Goal: Task Accomplishment & Management: Manage account settings

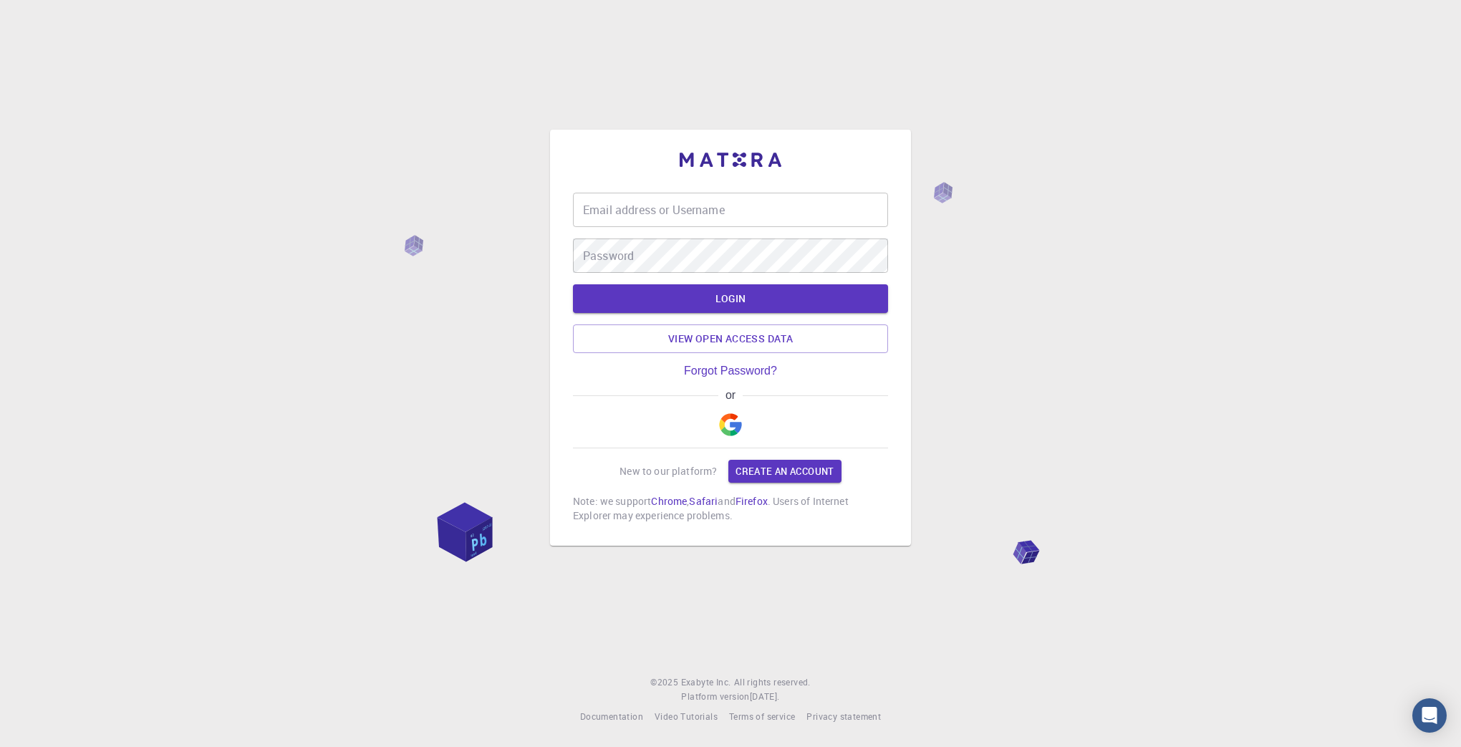
click at [756, 246] on div "Email address or Username Email address or Username Password Password" at bounding box center [730, 233] width 315 height 80
click at [751, 203] on input "Email address or Username" at bounding box center [730, 210] width 315 height 34
type input "maxcrescioli"
click at [723, 301] on button "LOGIN" at bounding box center [730, 298] width 315 height 29
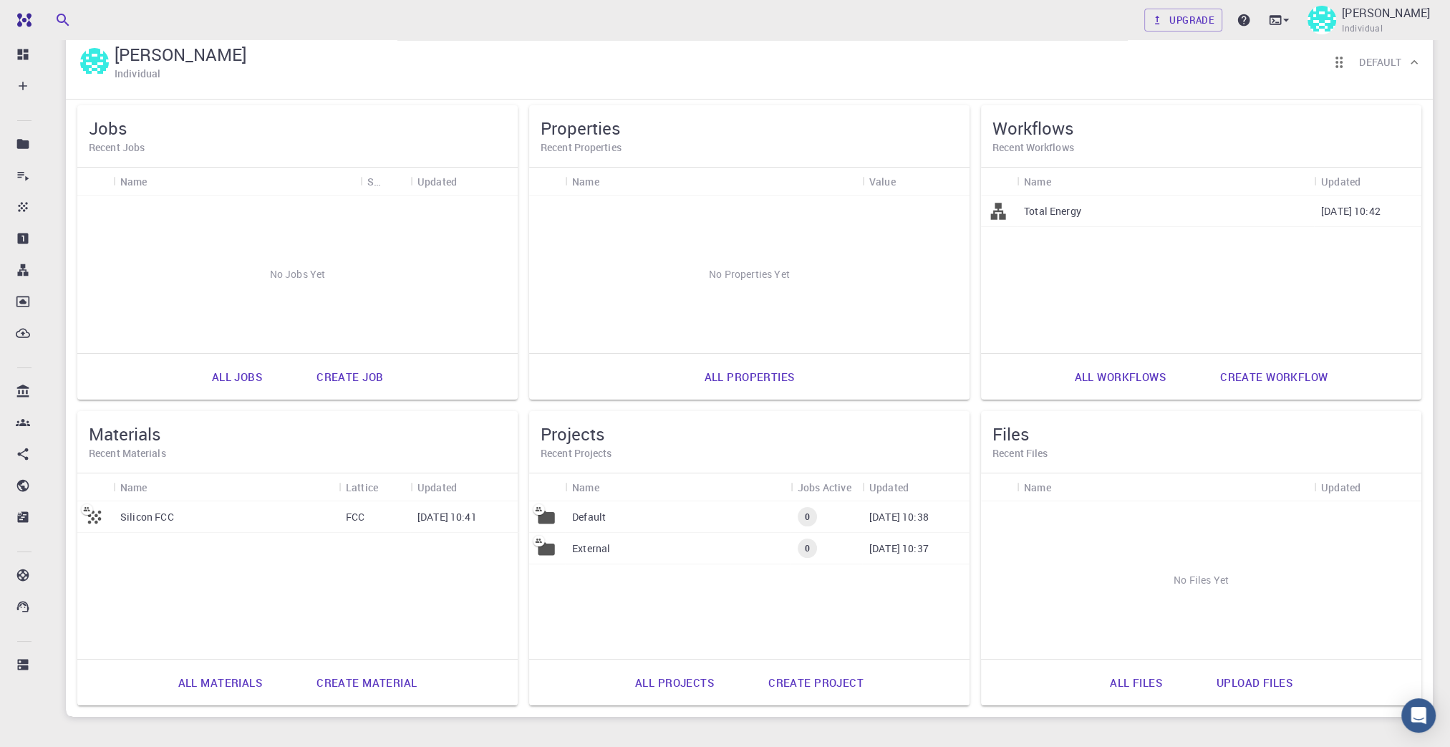
scroll to position [135, 0]
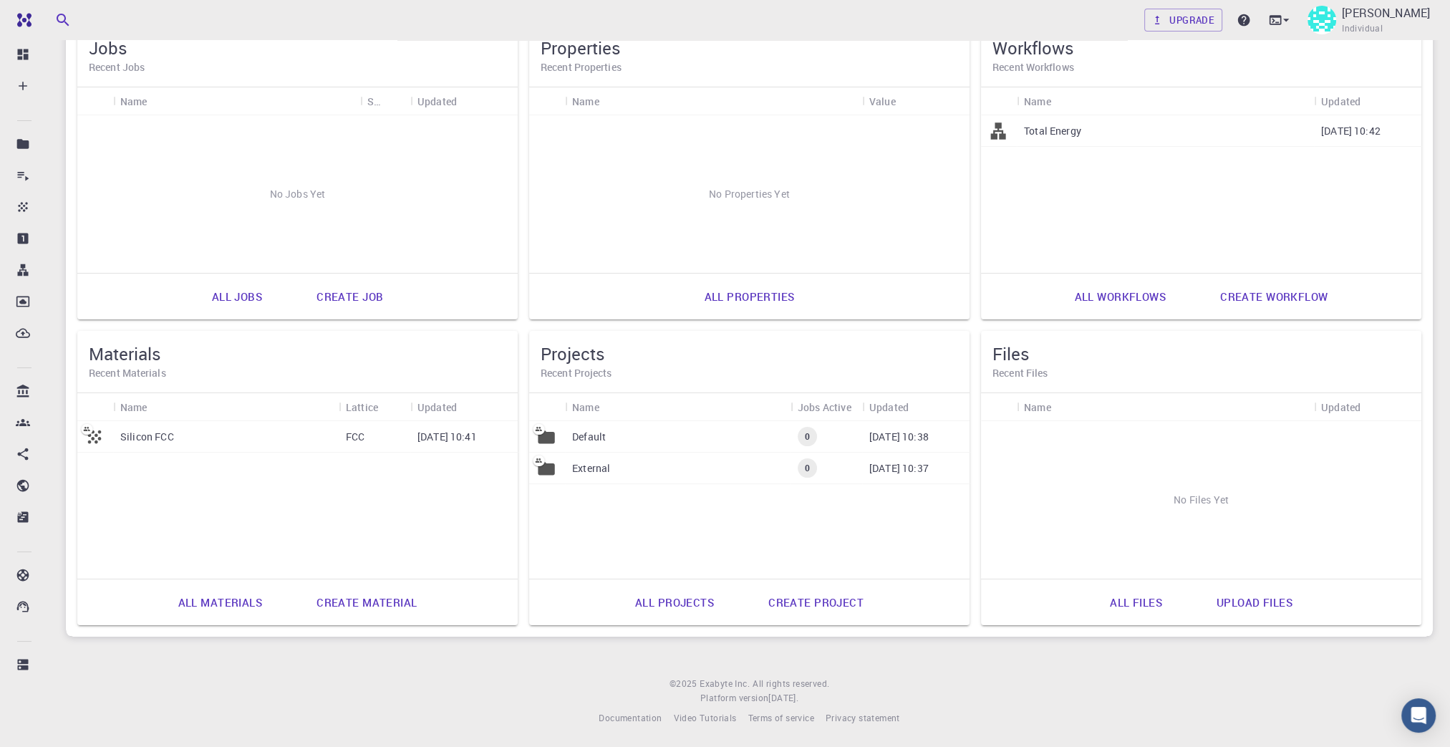
click at [592, 465] on p "External" at bounding box center [591, 468] width 38 height 14
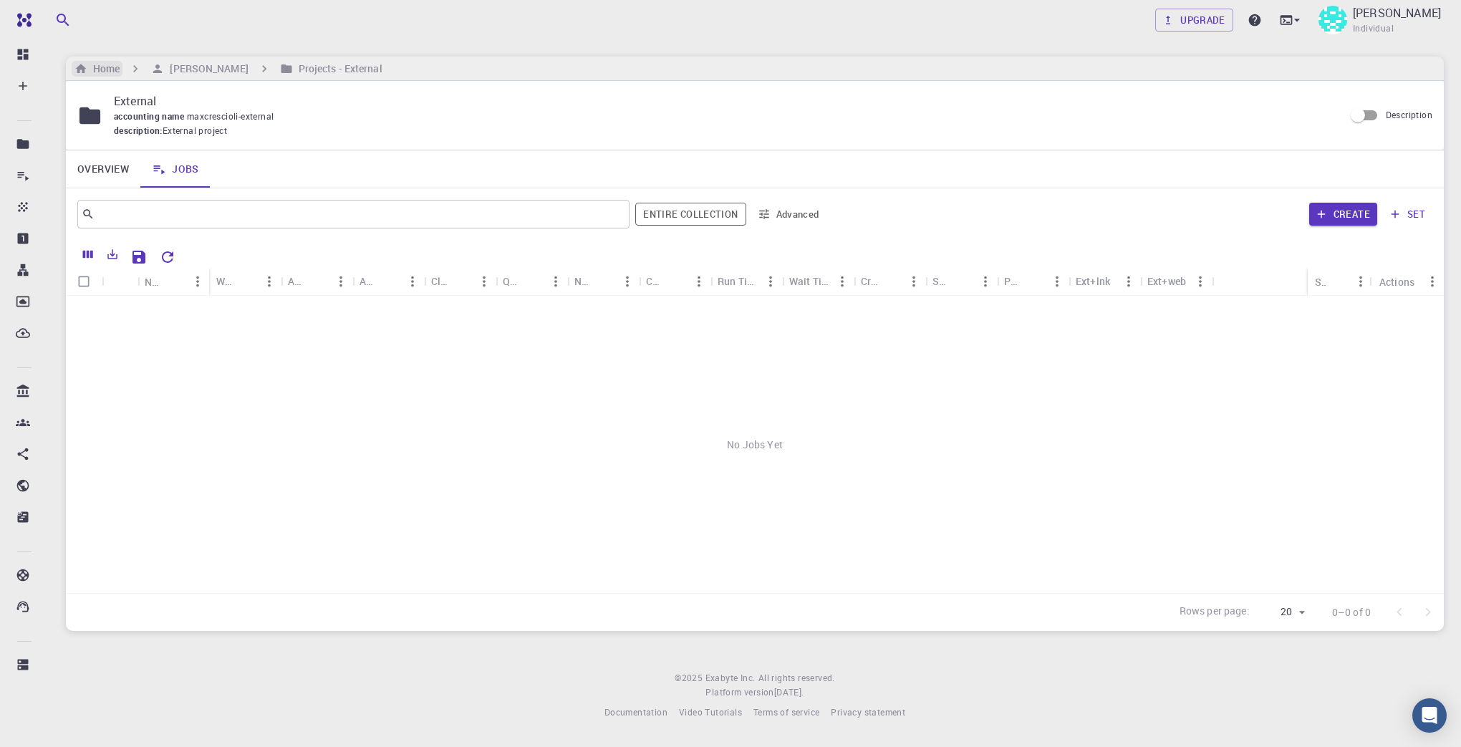
click at [101, 69] on h6 "Home" at bounding box center [103, 69] width 32 height 16
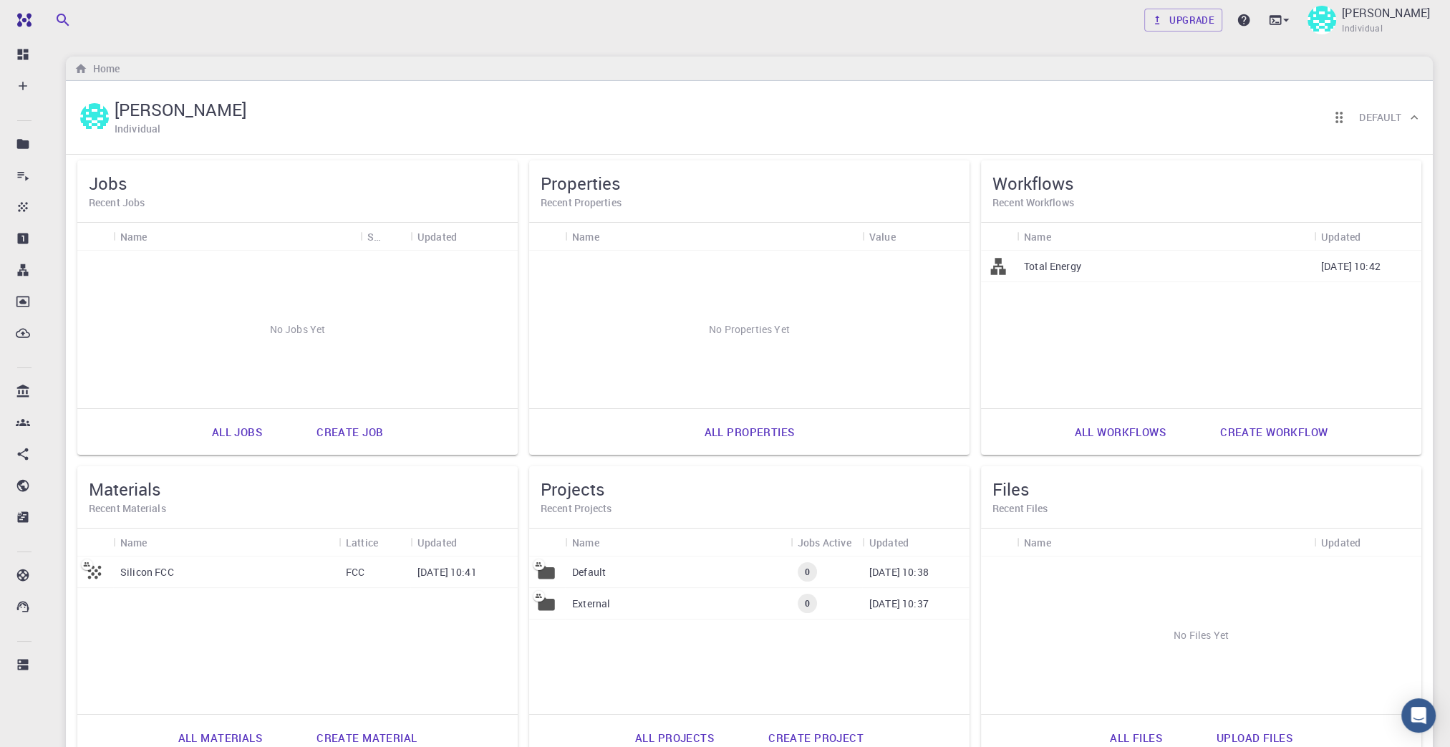
drag, startPoint x: 582, startPoint y: 599, endPoint x: 615, endPoint y: 642, distance: 54.7
click at [615, 642] on div "Default 0 [DATE] 10:38 External 0 [DATE] 10:37" at bounding box center [749, 635] width 440 height 158
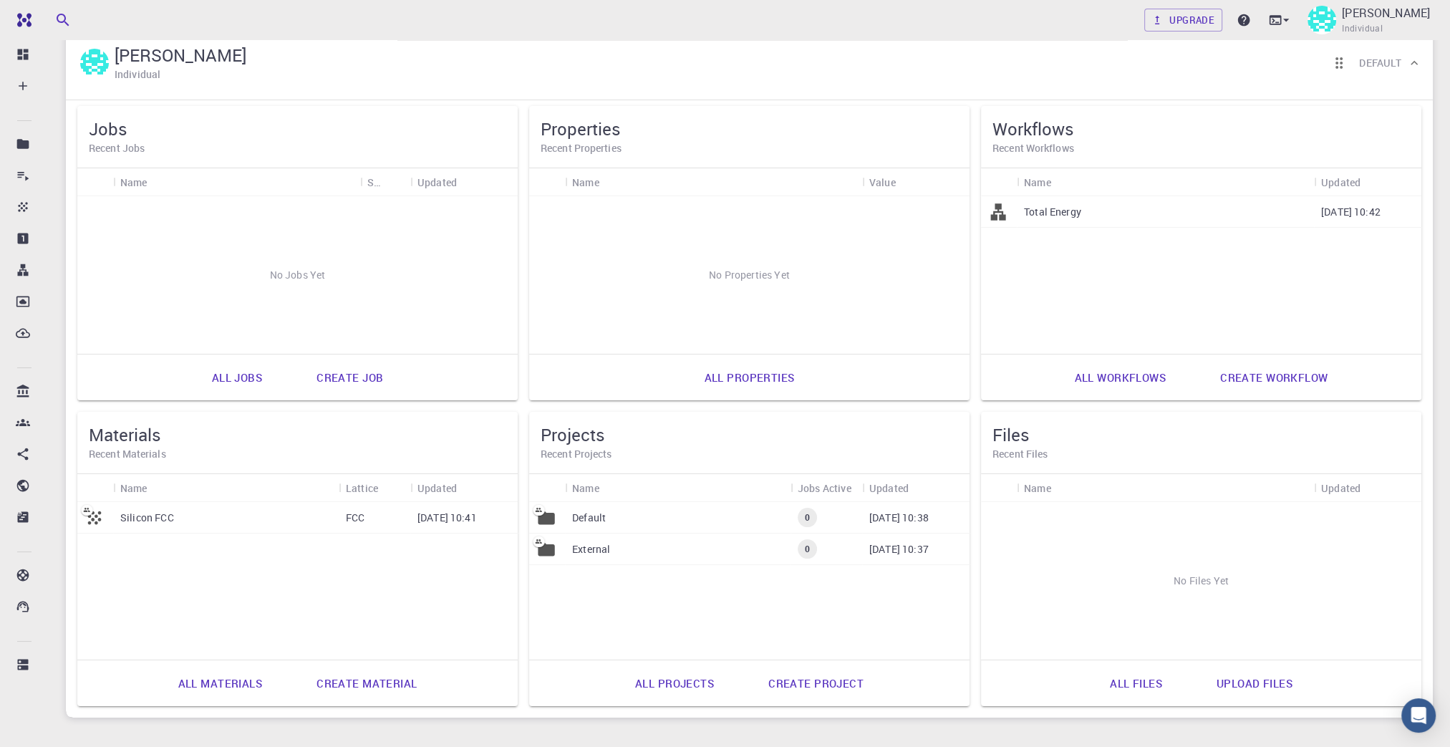
scroll to position [135, 0]
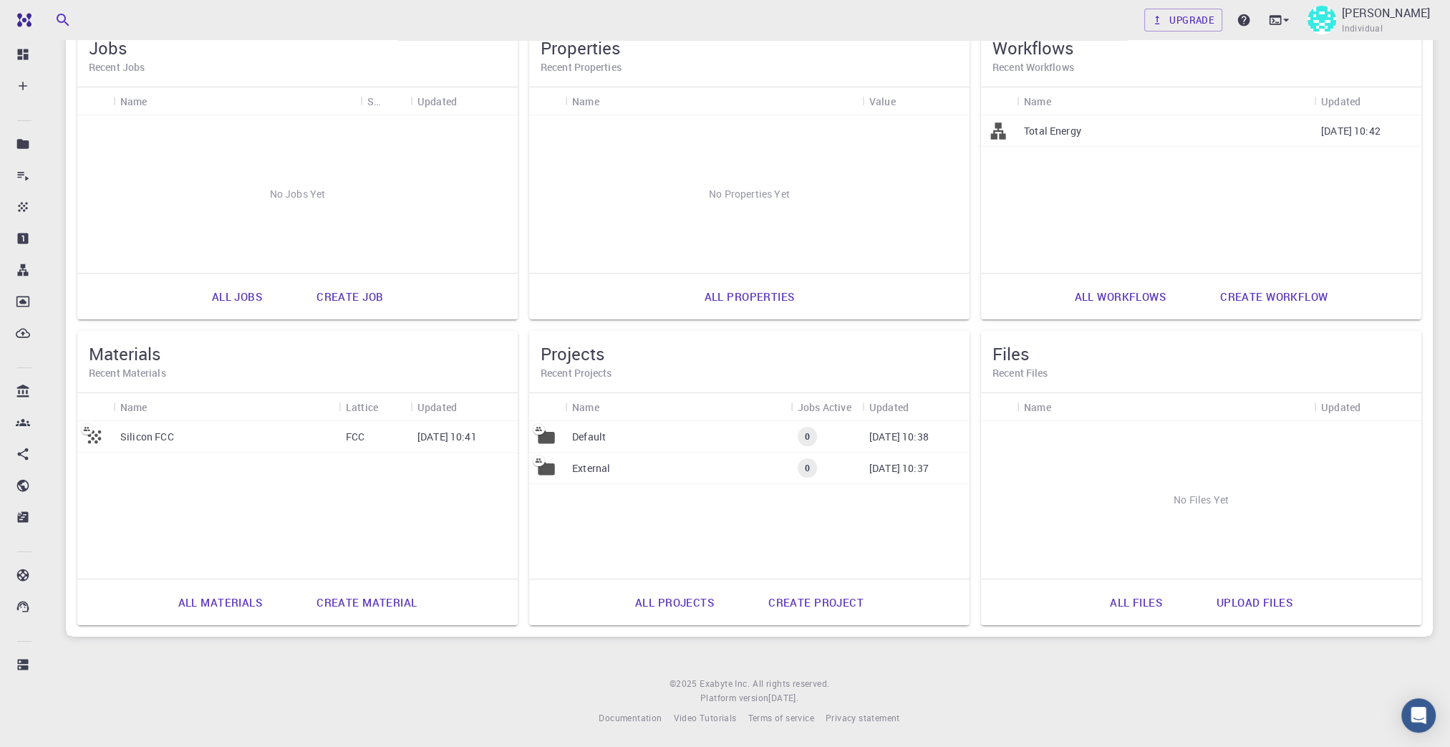
drag, startPoint x: 912, startPoint y: 466, endPoint x: 909, endPoint y: 521, distance: 55.2
click at [909, 521] on div "Default 0 [DATE] 10:38 External 0 [DATE] 10:37" at bounding box center [749, 500] width 440 height 158
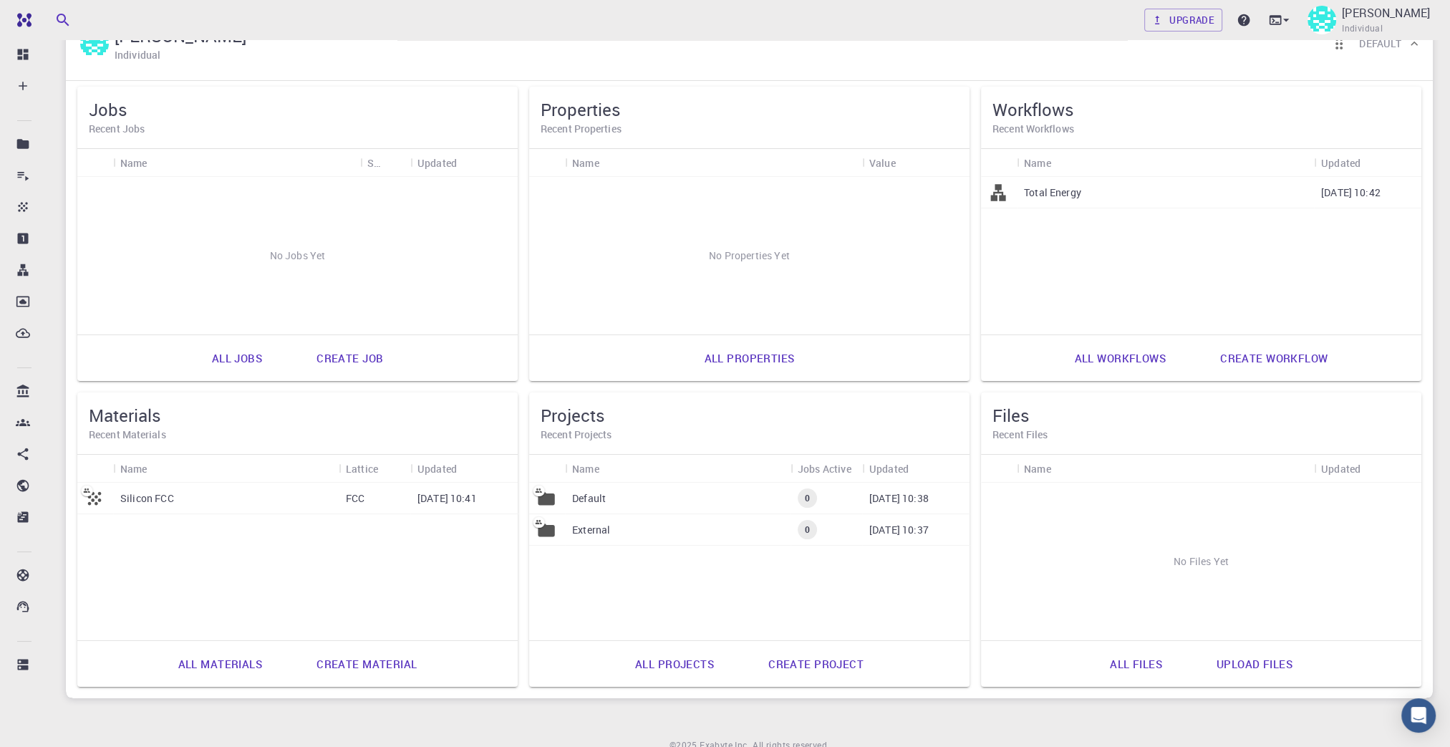
scroll to position [0, 0]
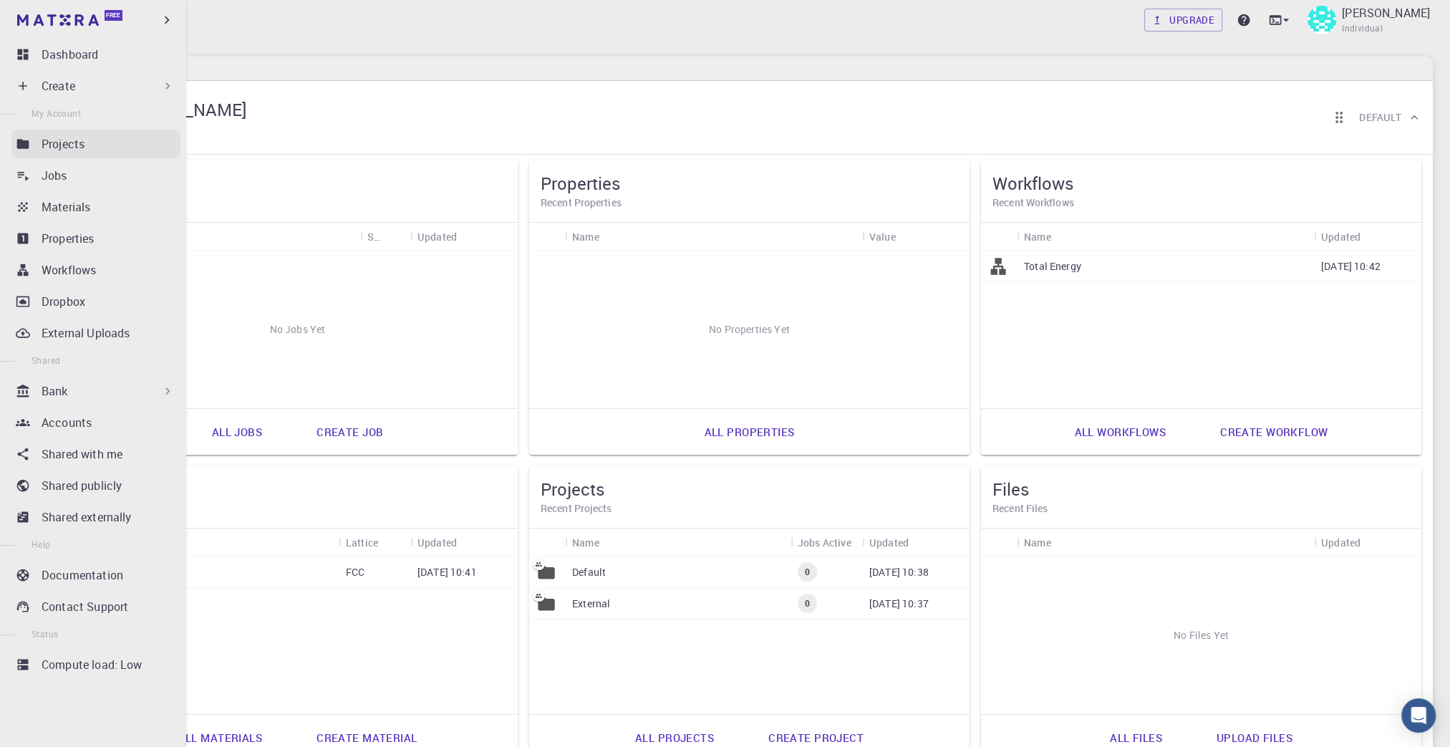
click at [59, 143] on p "Projects" at bounding box center [63, 143] width 43 height 17
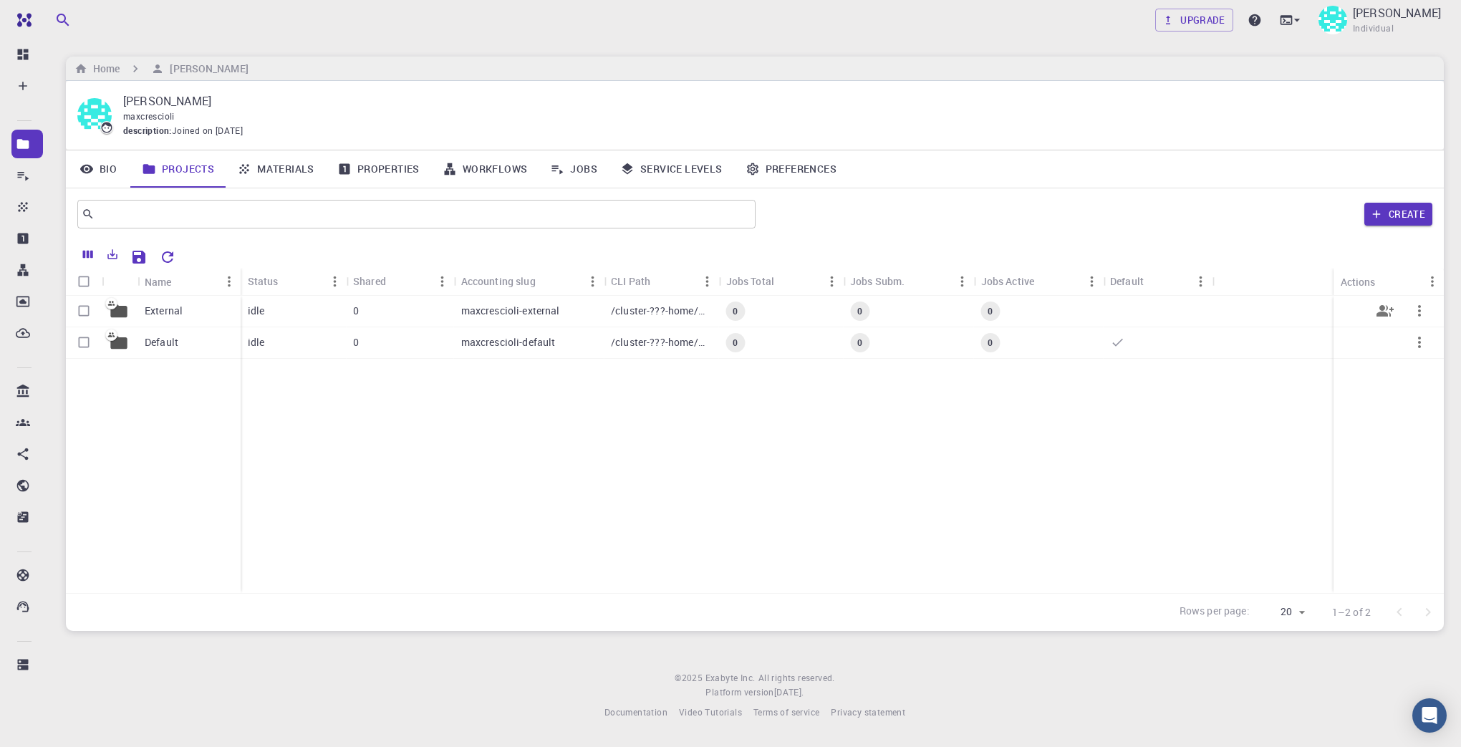
click at [85, 313] on input "Select row" at bounding box center [83, 310] width 27 height 27
checkbox input "true"
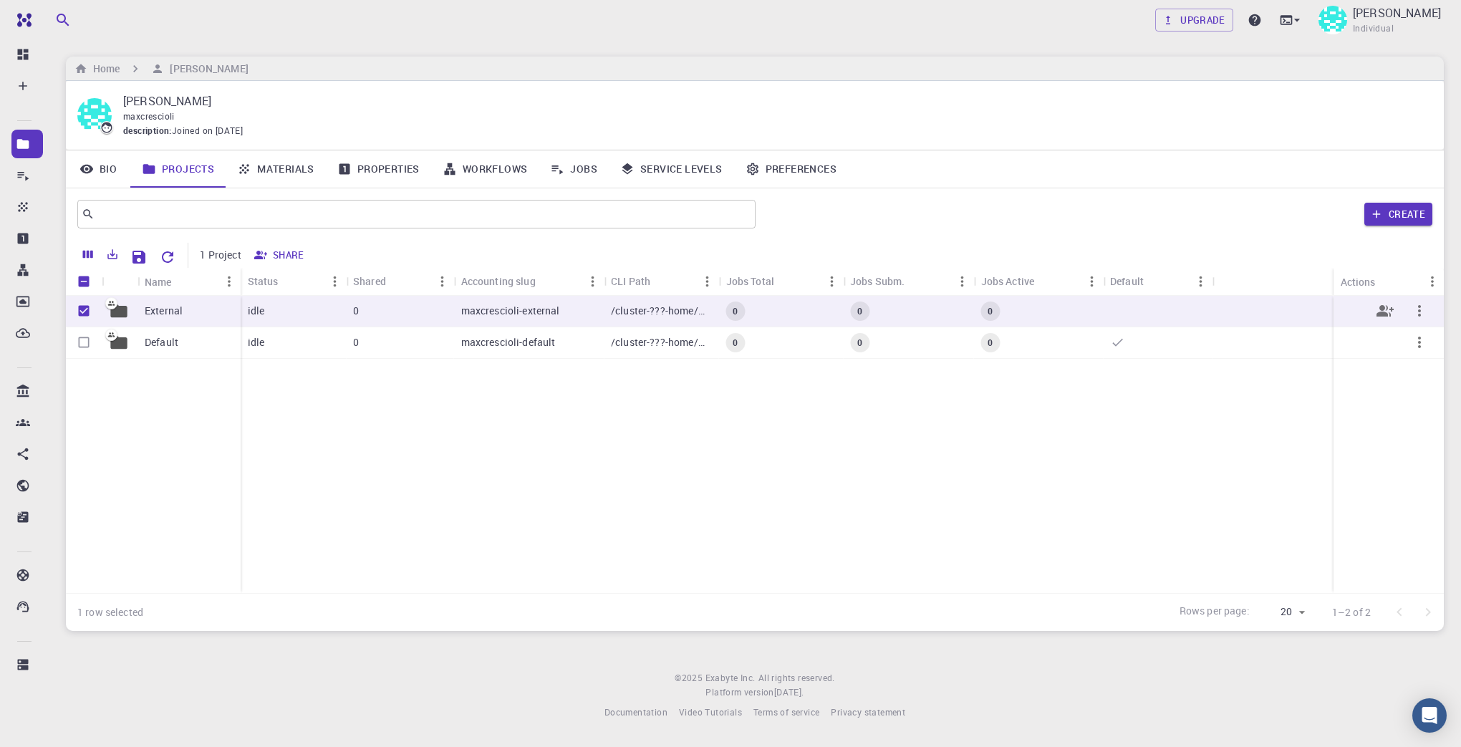
click at [1420, 312] on icon "button" at bounding box center [1419, 310] width 17 height 17
click at [1214, 418] on div at bounding box center [730, 373] width 1461 height 747
click at [202, 447] on div at bounding box center [730, 373] width 1461 height 747
drag, startPoint x: 95, startPoint y: 70, endPoint x: 518, endPoint y: 14, distance: 427.6
click at [95, 70] on h6 "Home" at bounding box center [103, 69] width 32 height 16
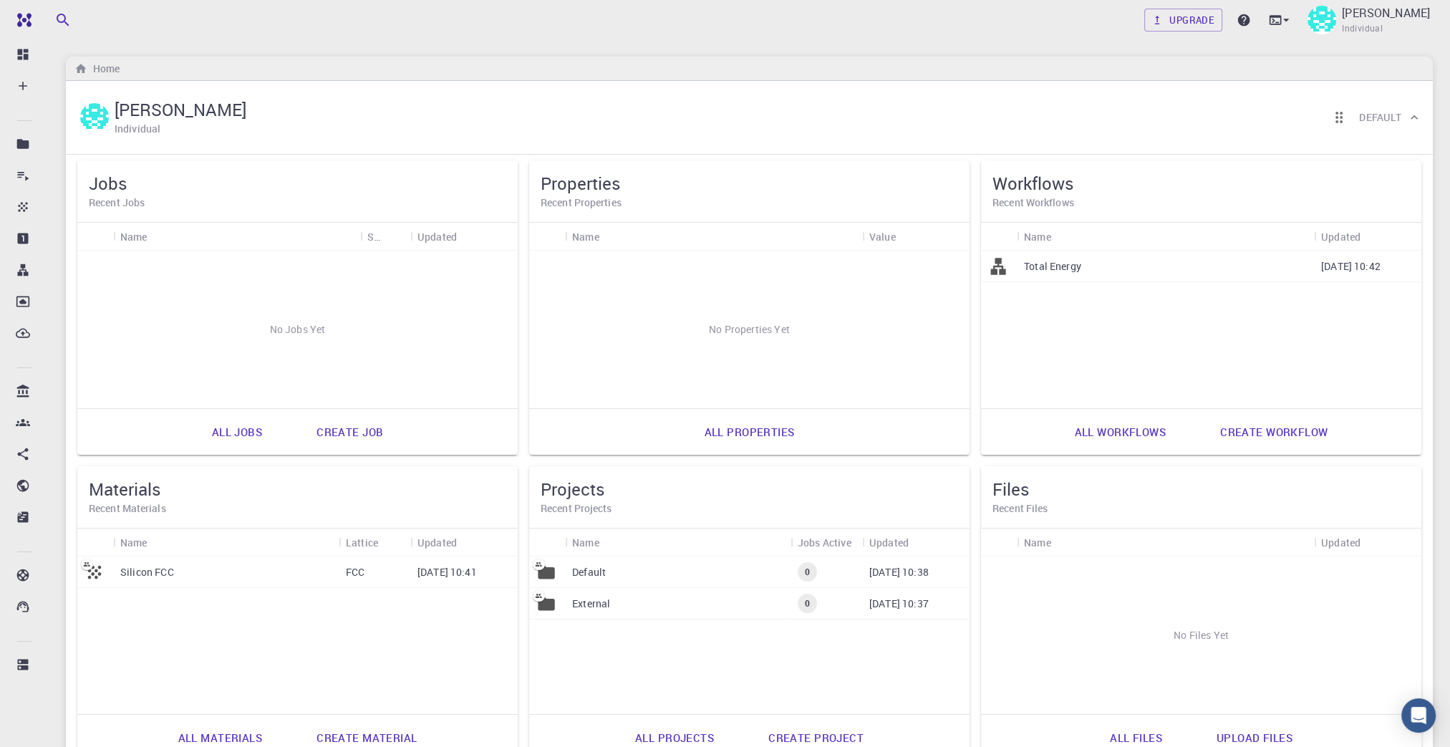
click at [802, 662] on div "Default 0 [DATE] 10:38 External 0 [DATE] 10:37" at bounding box center [749, 635] width 440 height 158
